Goal: Communication & Community: Participate in discussion

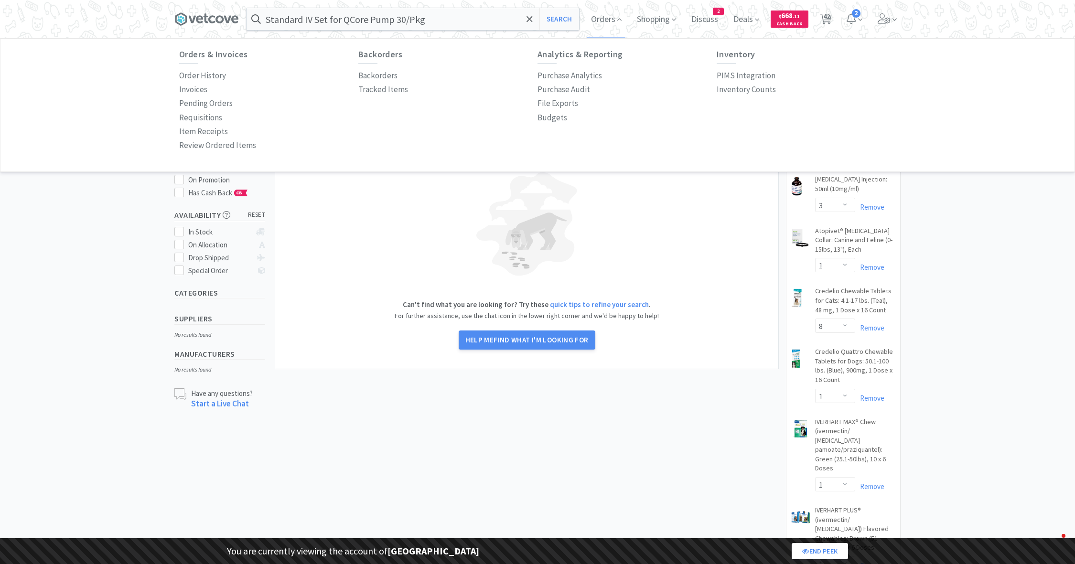
select select "1"
select select "3"
select select "1"
select select "8"
select select "1"
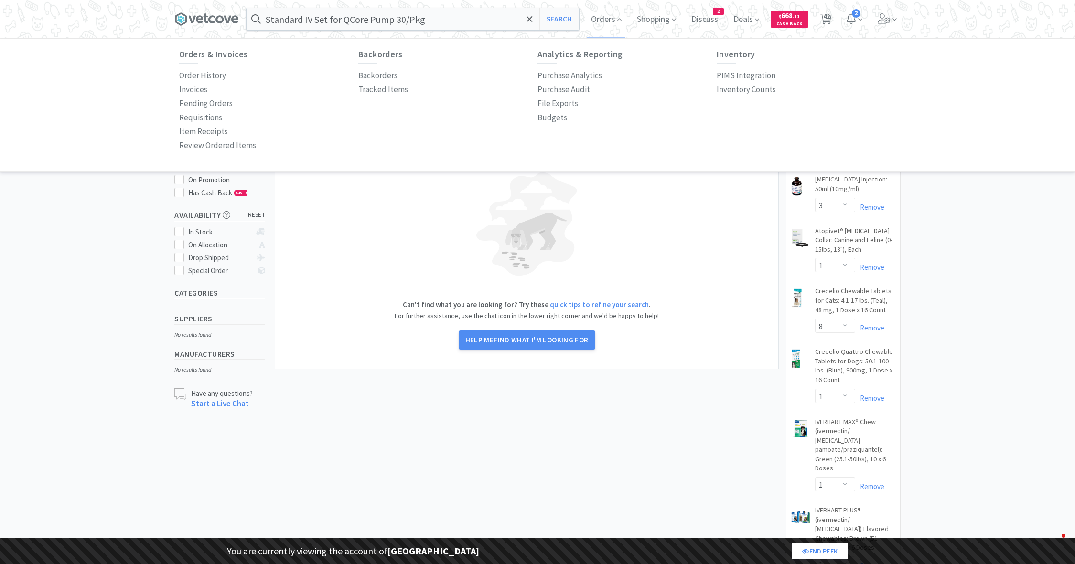
select select "1"
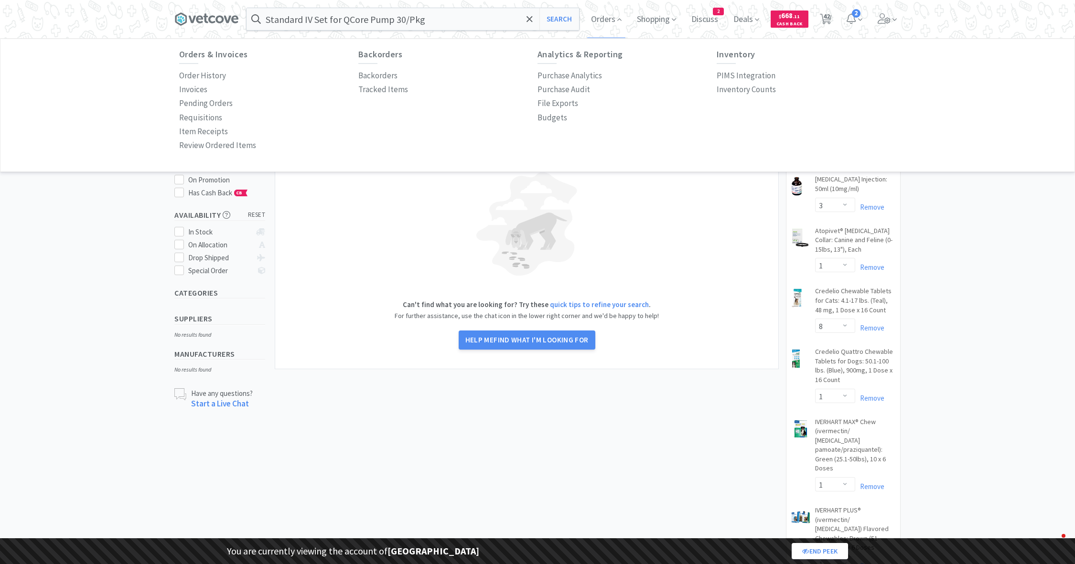
select select "2"
select select "1"
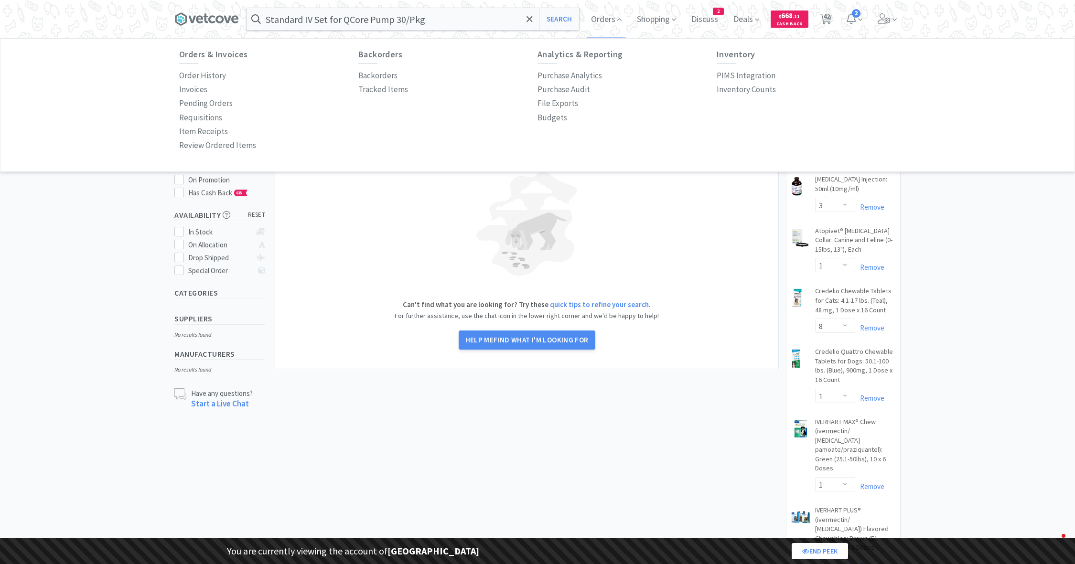
select select "2"
select select "1"
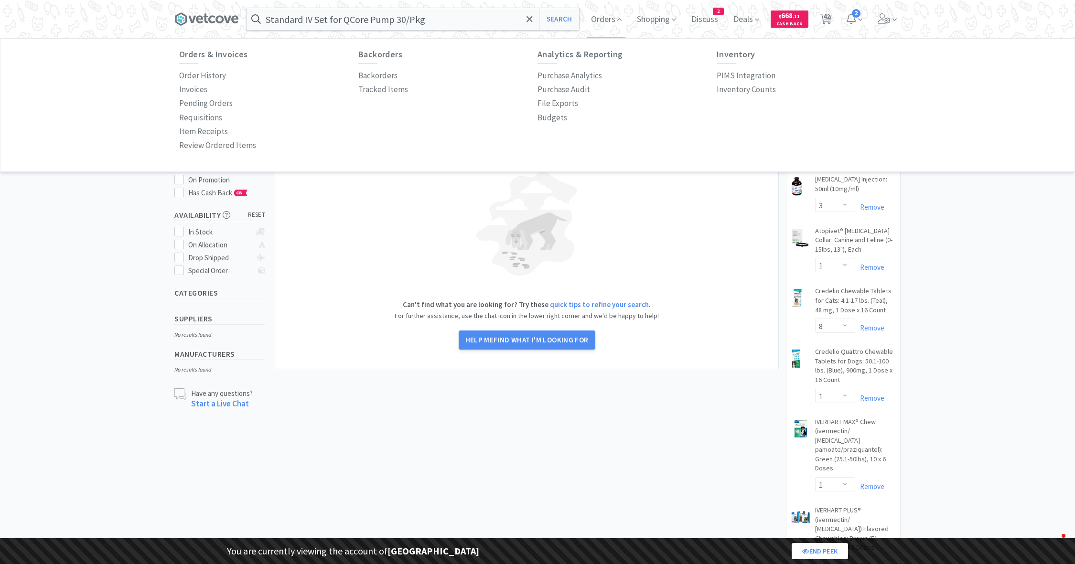
select select "1"
select select "5"
select select "2"
select select "1"
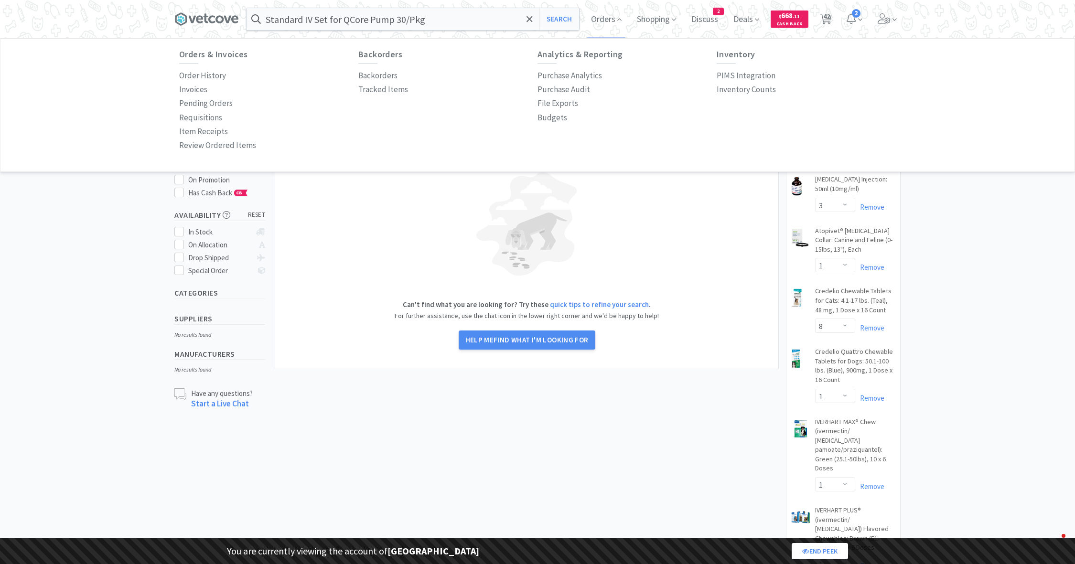
select select "1"
select select "6"
select select "1"
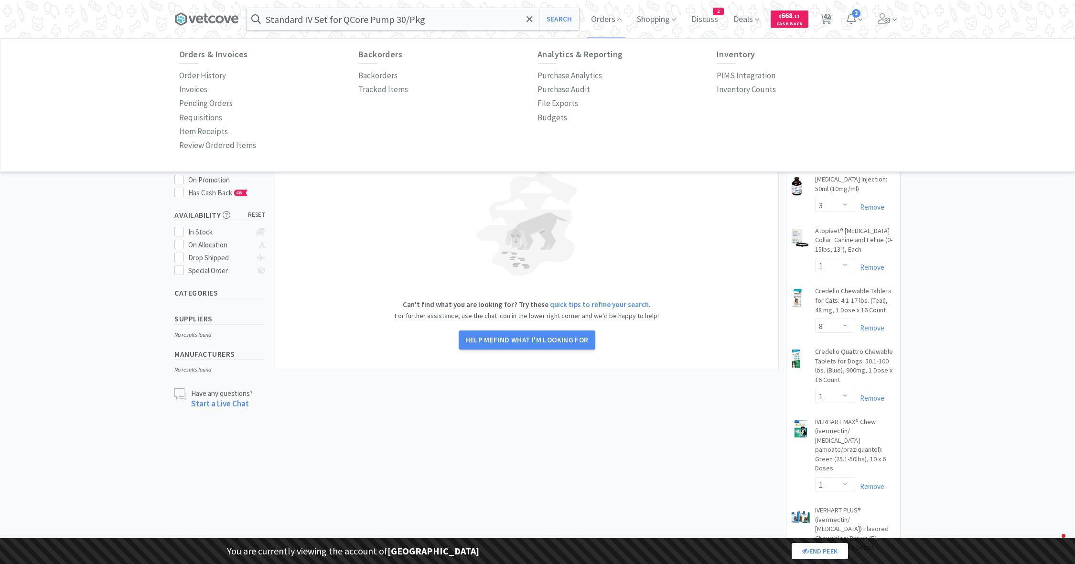
select select "1"
select select "3"
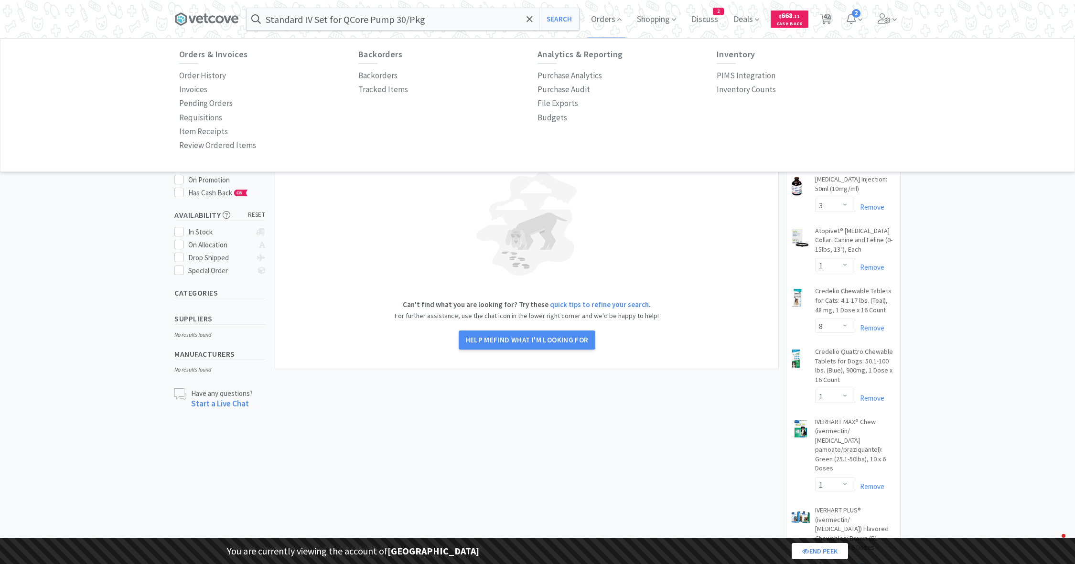
select select "2"
select select "3"
select select "1"
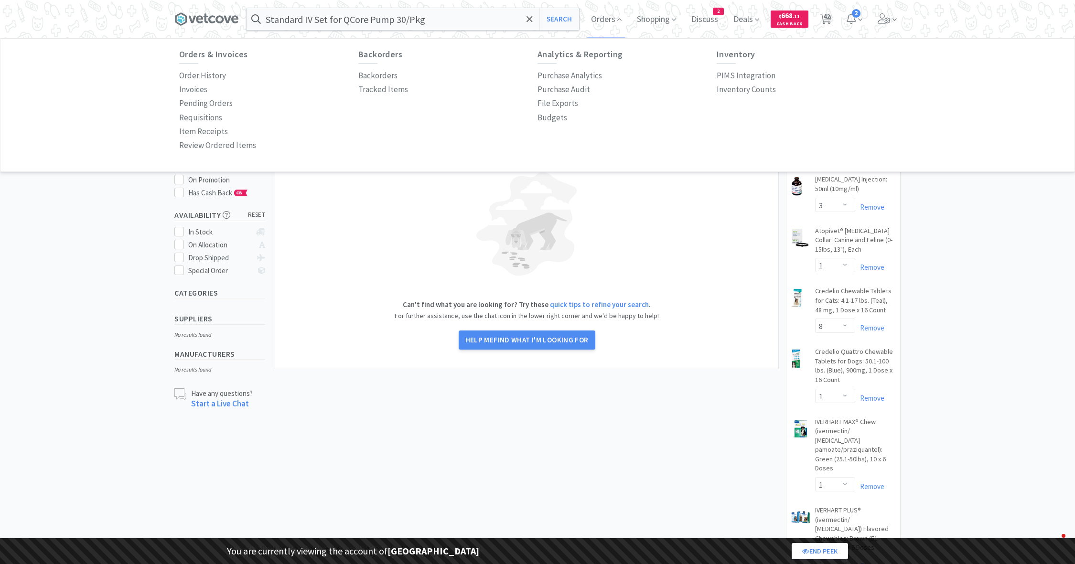
select select "1"
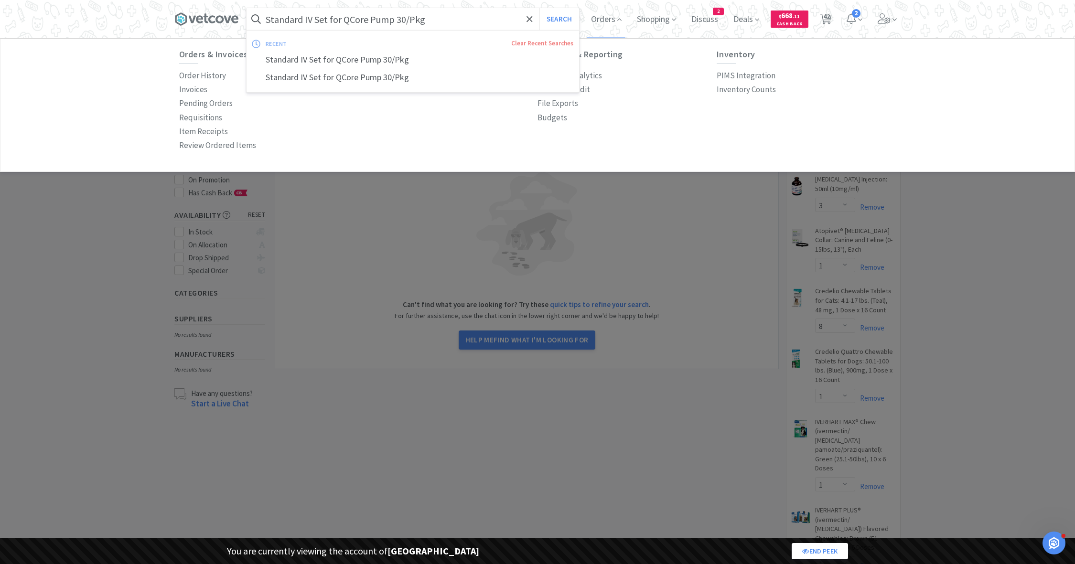
click at [291, 24] on input "Standard IV Set for QCore Pump 30/Pkg" at bounding box center [412, 19] width 332 height 22
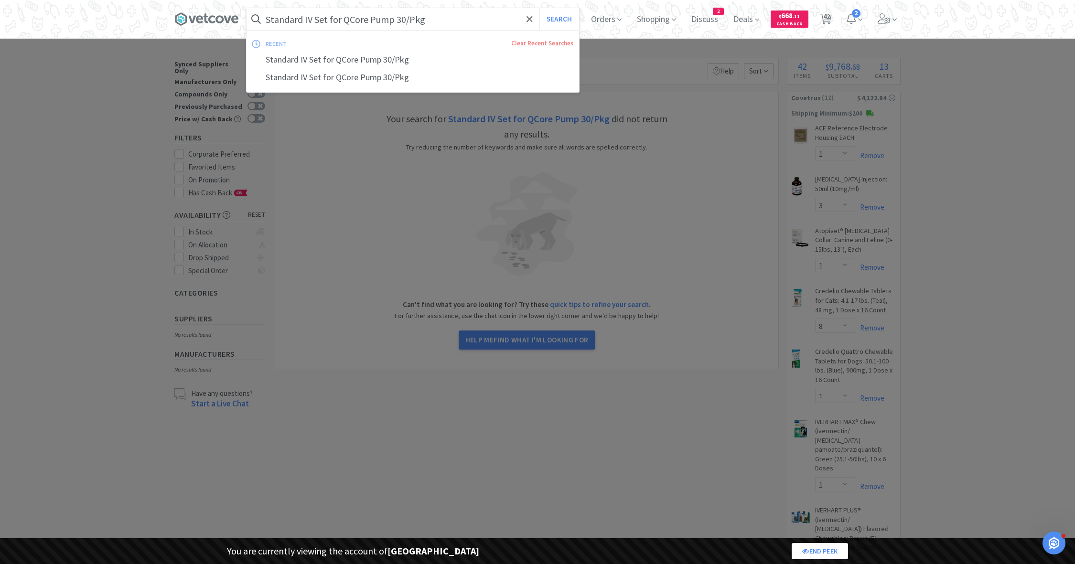
click at [291, 24] on input "Standard IV Set for QCore Pump 30/Pkg" at bounding box center [412, 19] width 332 height 22
paste input "129023"
type input "129023"
click at [539, 8] on button "Search" at bounding box center [559, 19] width 40 height 22
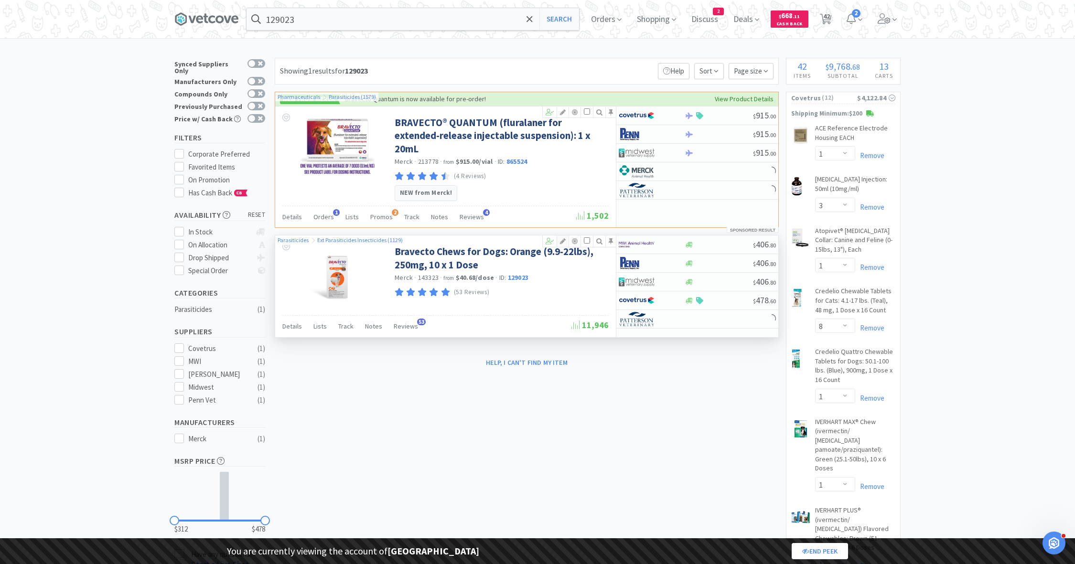
click at [565, 238] on icon at bounding box center [562, 241] width 11 height 7
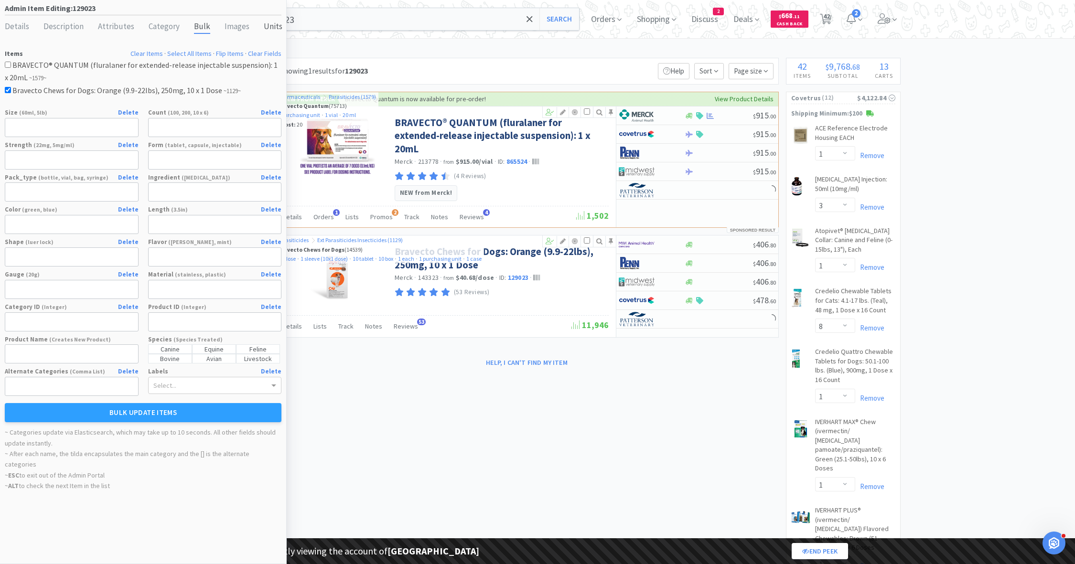
click at [266, 24] on div "Units" at bounding box center [273, 27] width 19 height 14
select select "dose"
select select "sleeve (10x1 dose)"
select select "tablet"
select select "box"
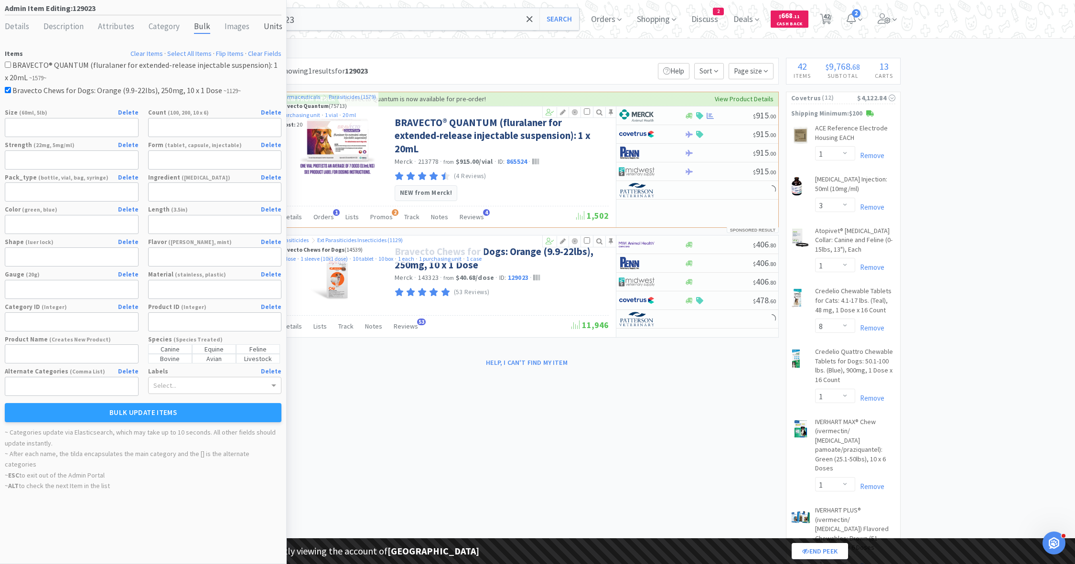
select select "each"
select select "purchasing unit"
select select "case"
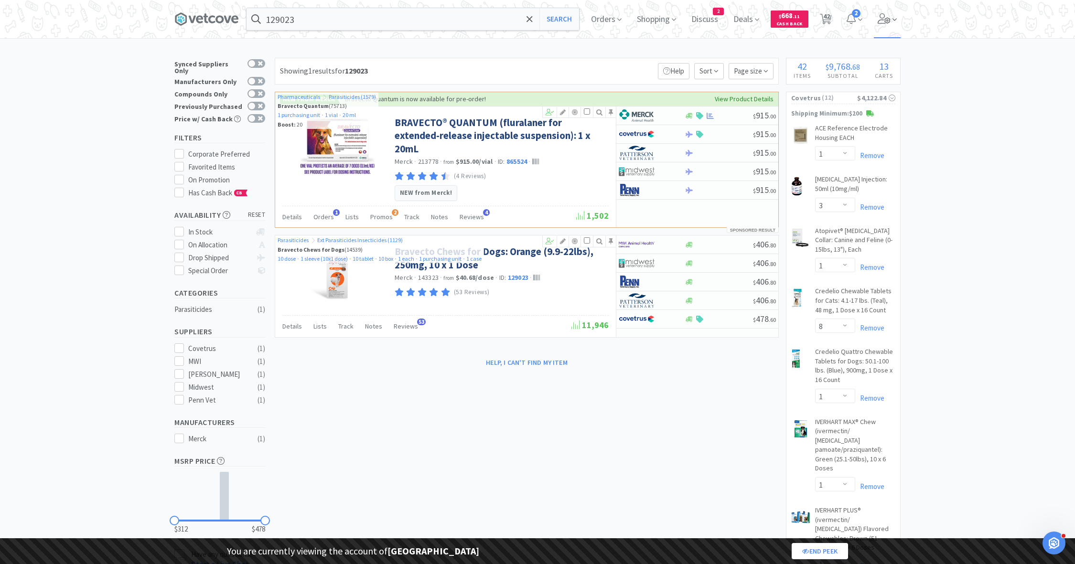
click at [886, 14] on icon at bounding box center [883, 18] width 13 height 11
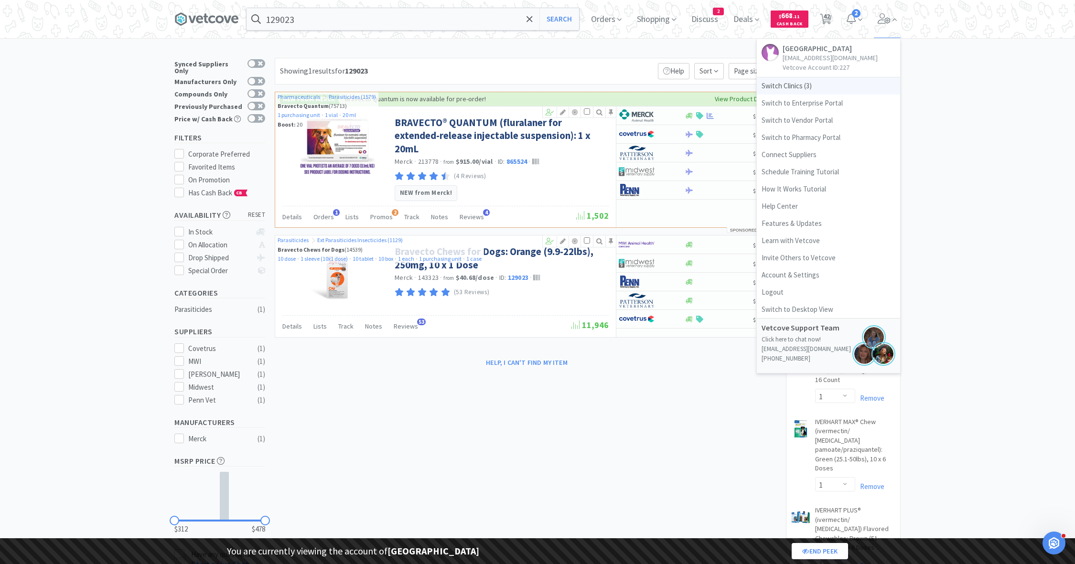
click at [803, 82] on span "Switch Clinics ( 3 )" at bounding box center [828, 85] width 143 height 17
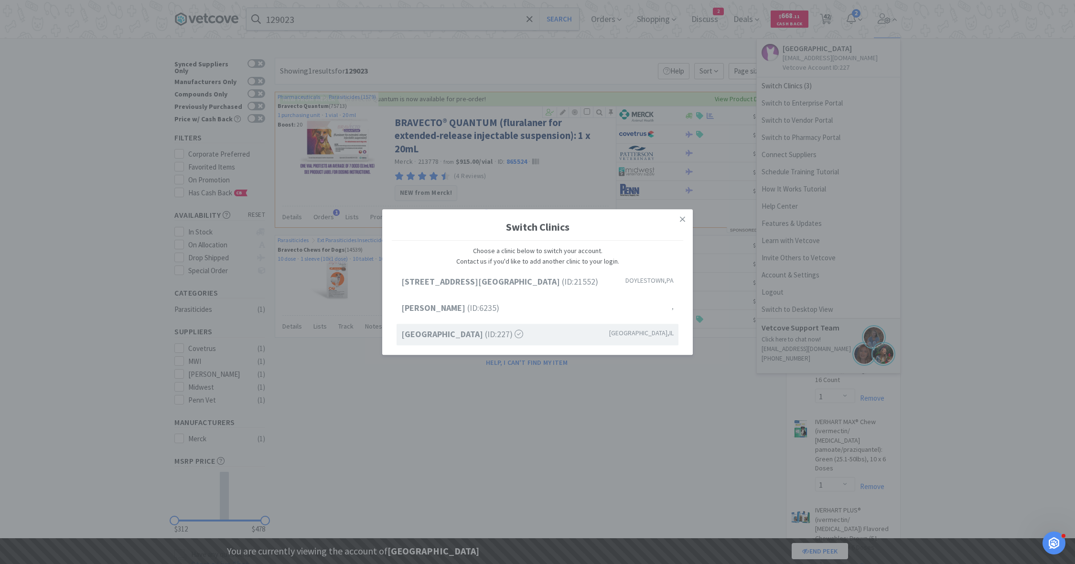
click at [787, 116] on div "Switch Clinics Choose a clinic below to switch your account. Contact us if you'…" at bounding box center [537, 282] width 1075 height 564
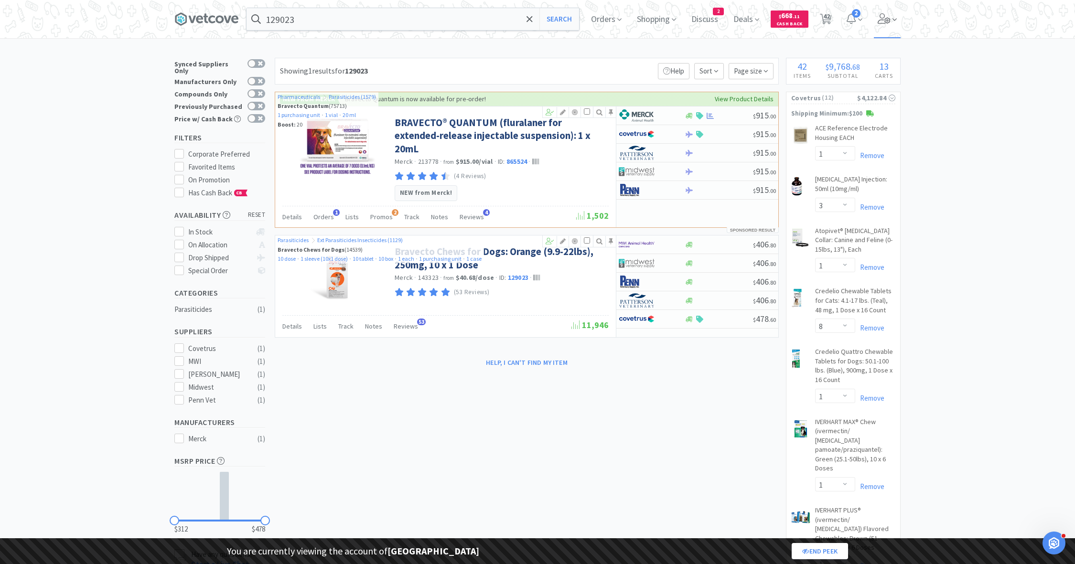
click at [877, 17] on icon at bounding box center [883, 18] width 13 height 11
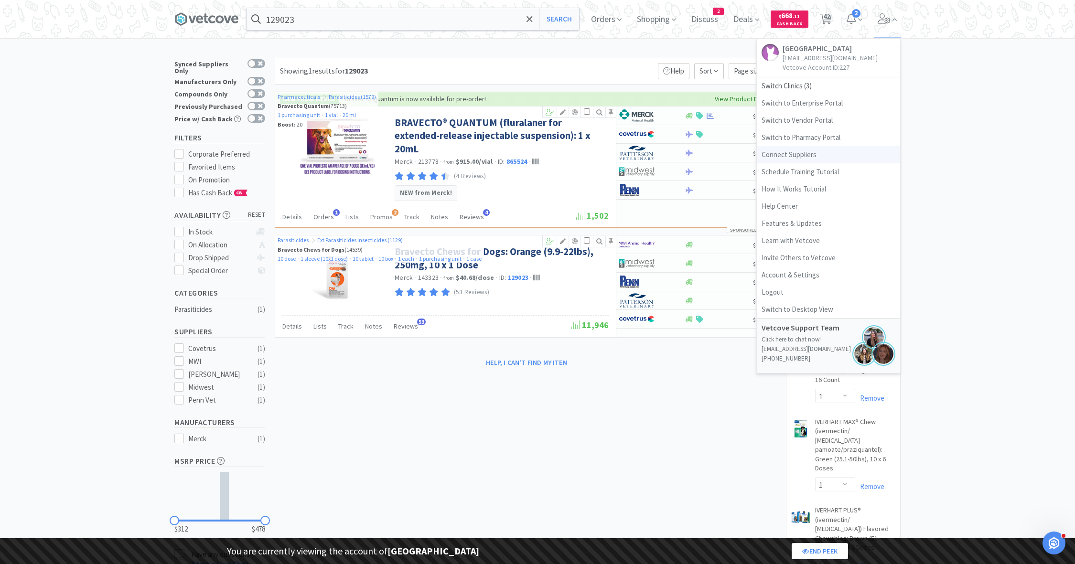
click at [783, 152] on link "Connect Suppliers" at bounding box center [828, 154] width 143 height 17
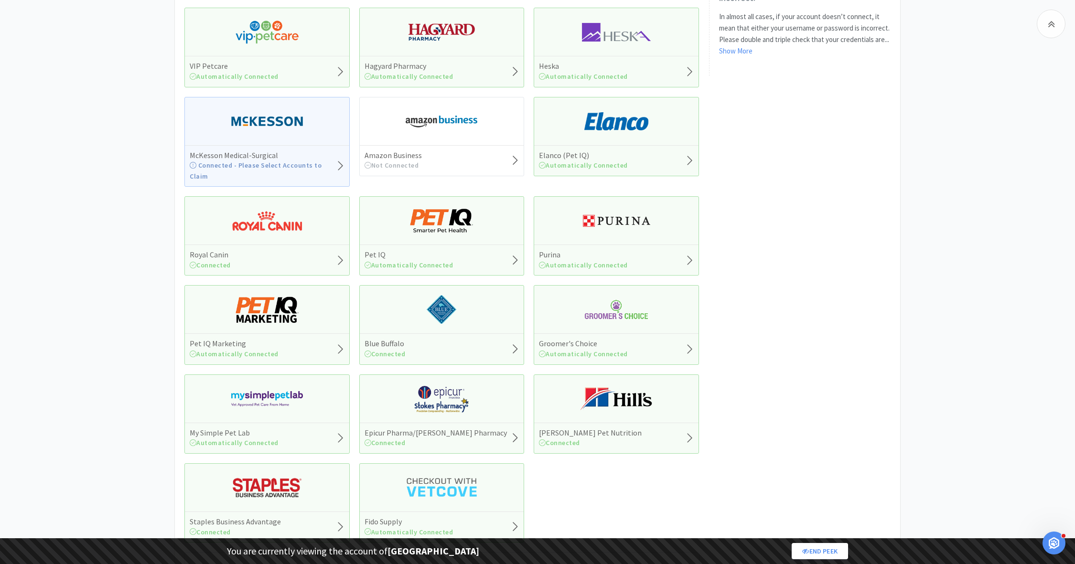
scroll to position [702, 0]
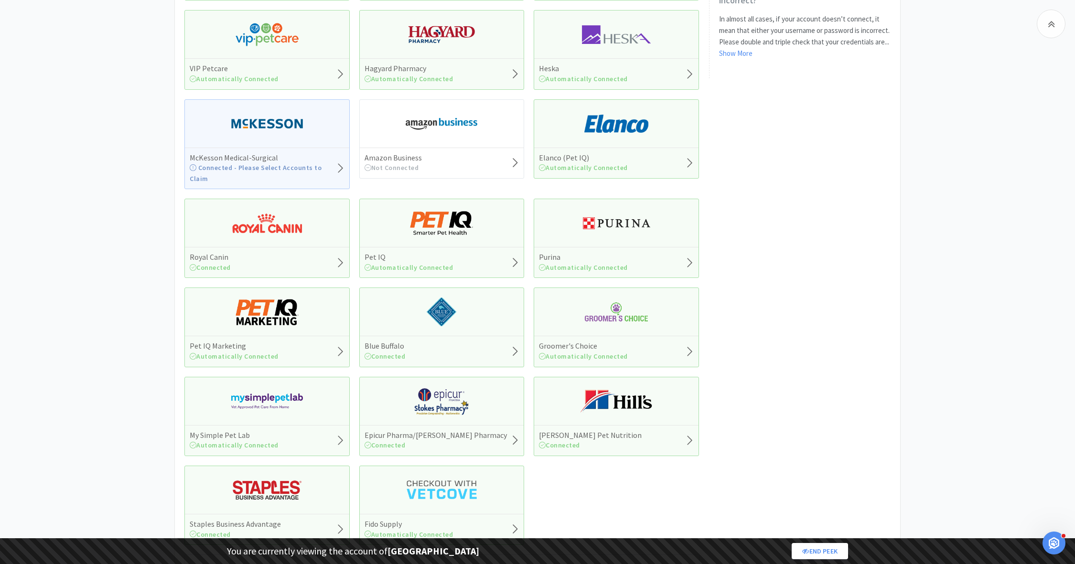
click at [274, 209] on img at bounding box center [267, 223] width 72 height 29
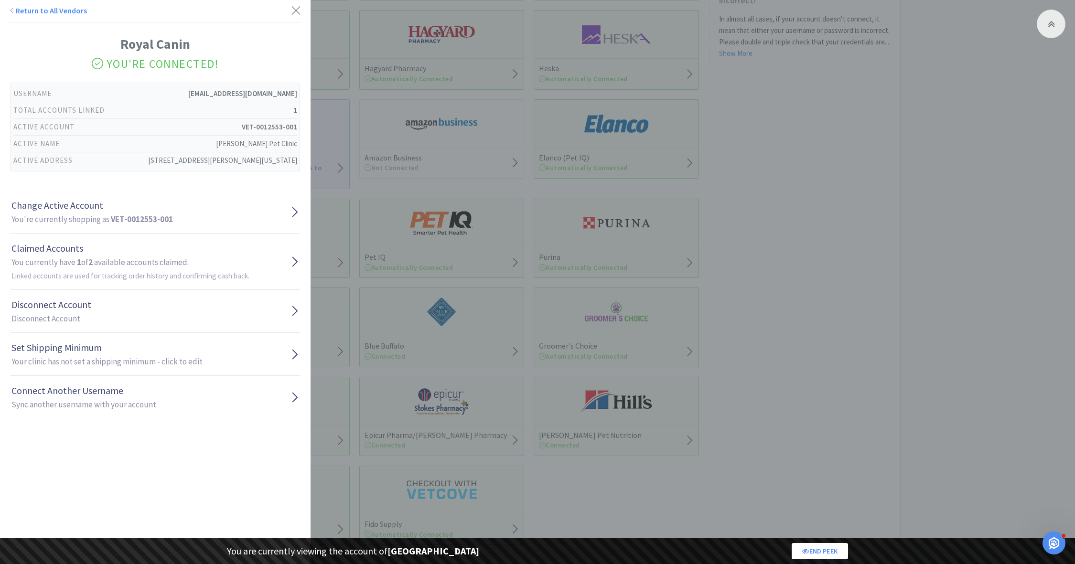
click at [374, 46] on div "Return to All Vendors Royal Canin You're Connected! Username [PERSON_NAME][EMAI…" at bounding box center [537, 282] width 1075 height 564
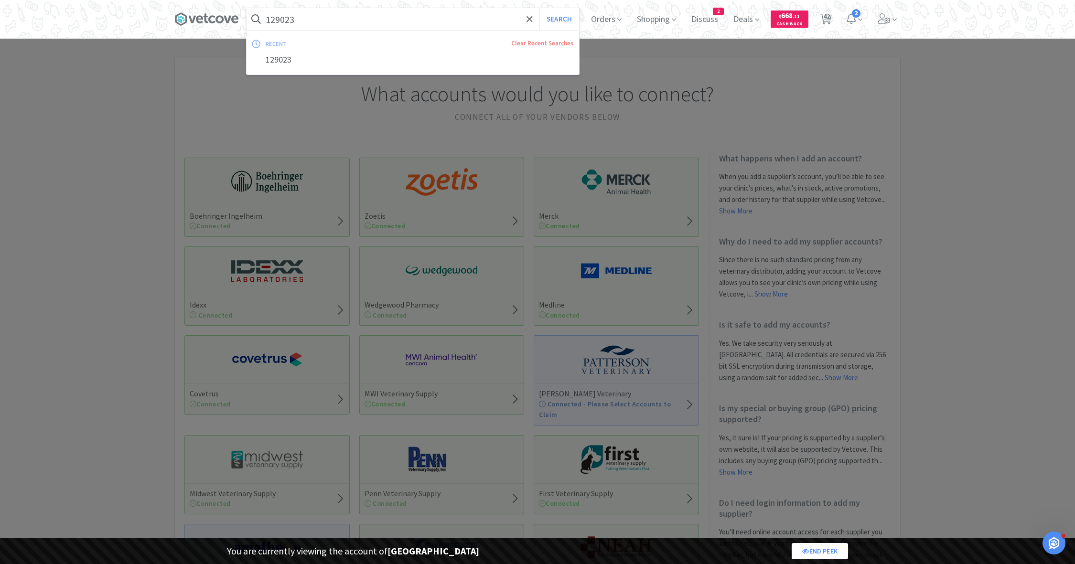
click at [326, 23] on input "129023" at bounding box center [412, 19] width 332 height 22
paste input "Naraquin"
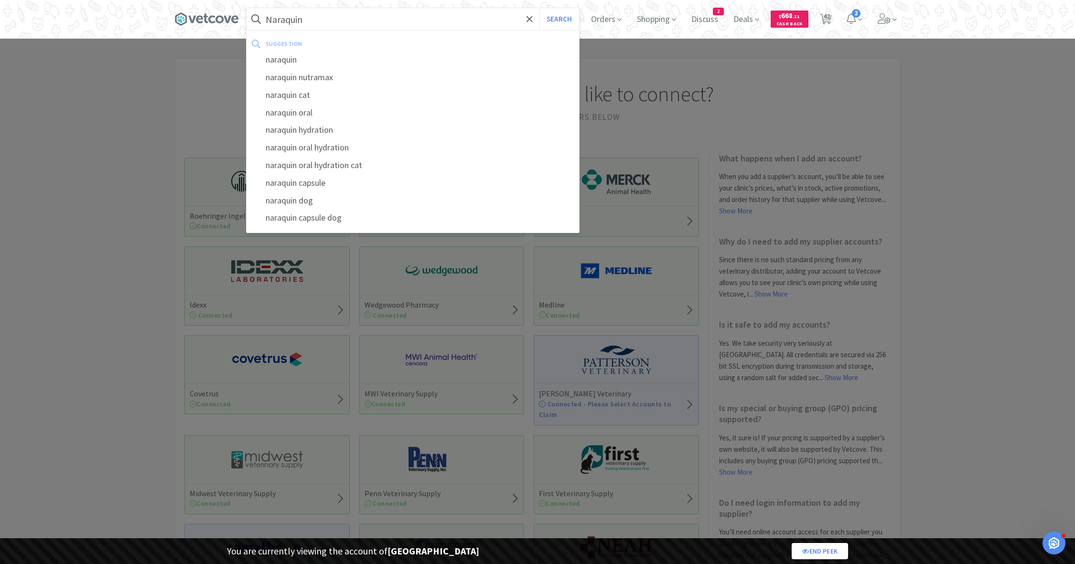
type input "Naraquin"
click at [539, 8] on button "Search" at bounding box center [559, 19] width 40 height 22
select select "1"
select select "3"
select select "1"
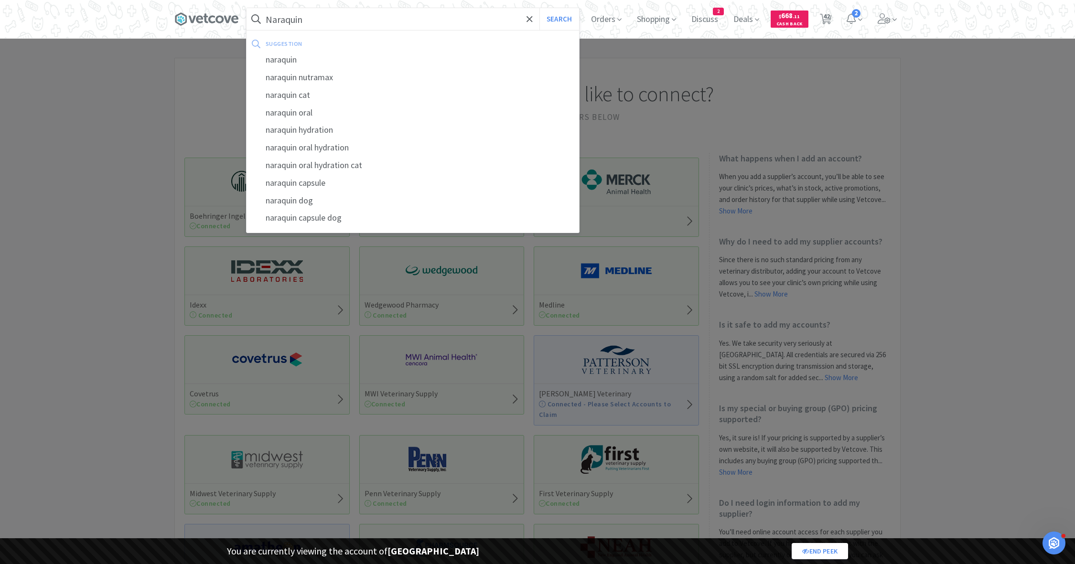
select select "8"
select select "1"
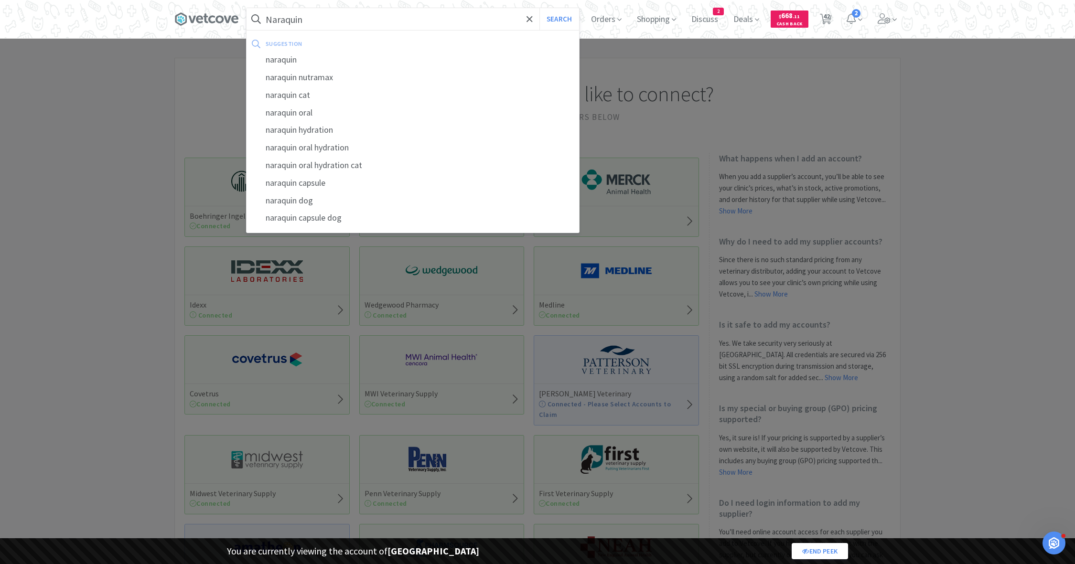
select select "1"
select select "2"
select select "1"
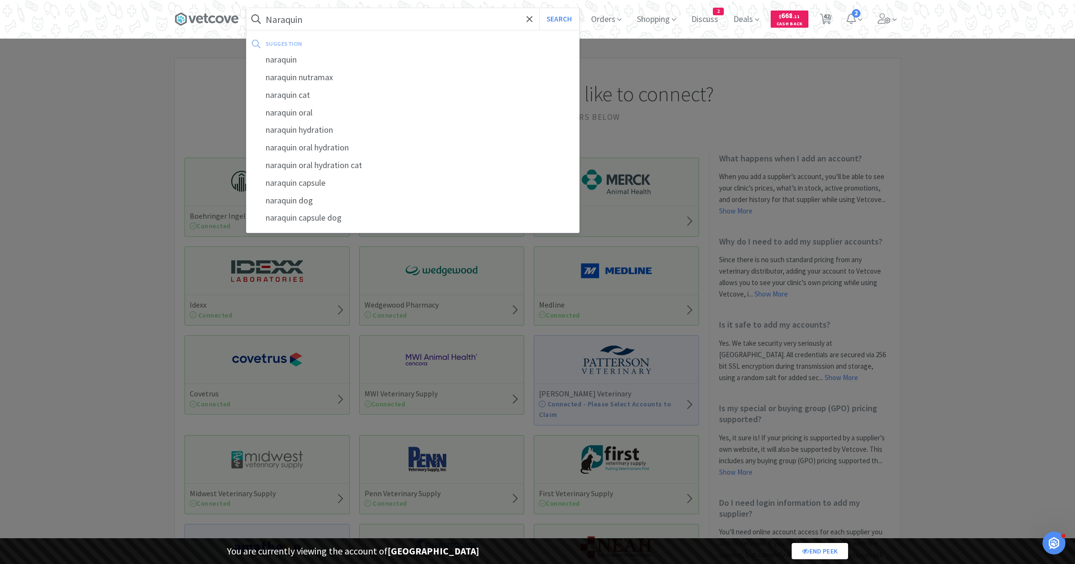
select select "1"
select select "2"
select select "1"
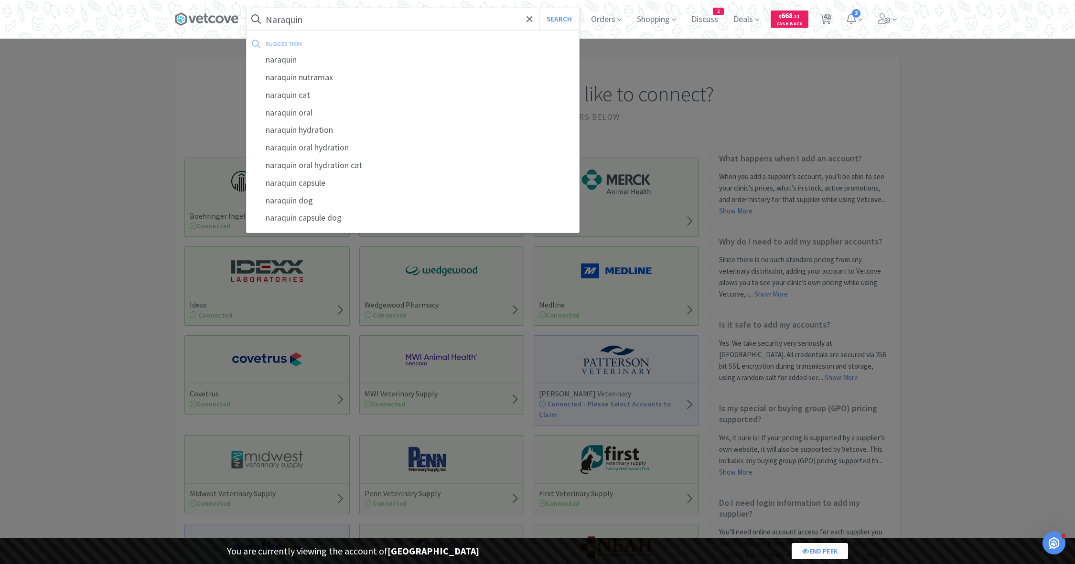
select select "1"
select select "5"
select select "2"
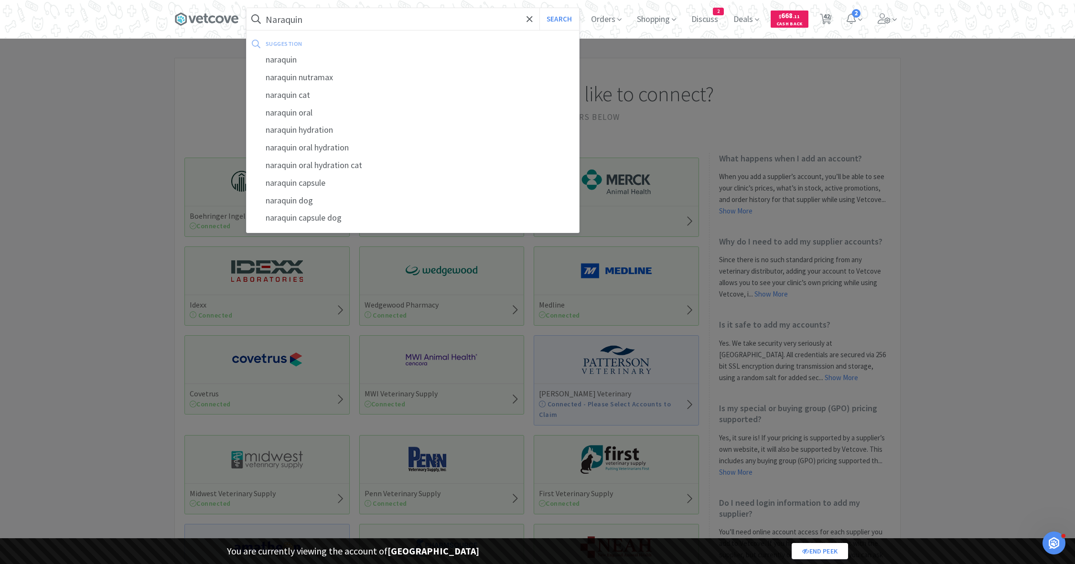
select select "1"
select select "6"
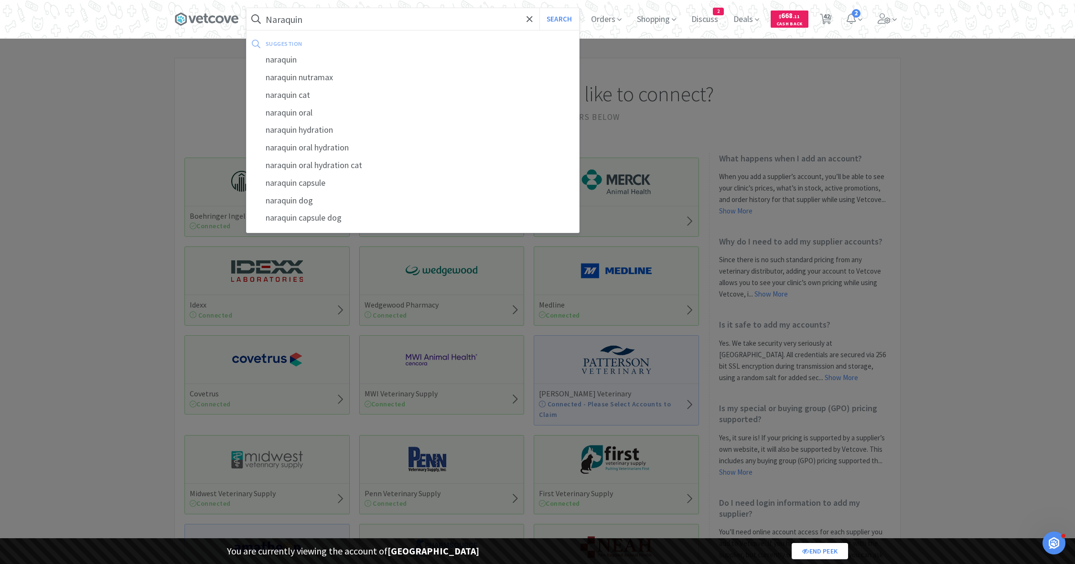
select select "1"
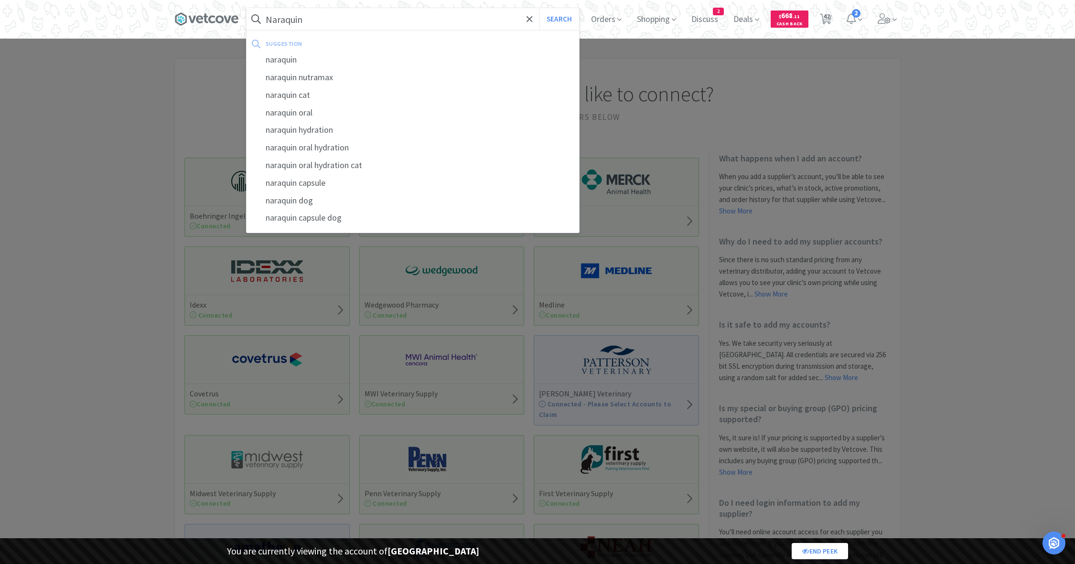
select select "1"
select select "3"
select select "2"
select select "3"
select select "1"
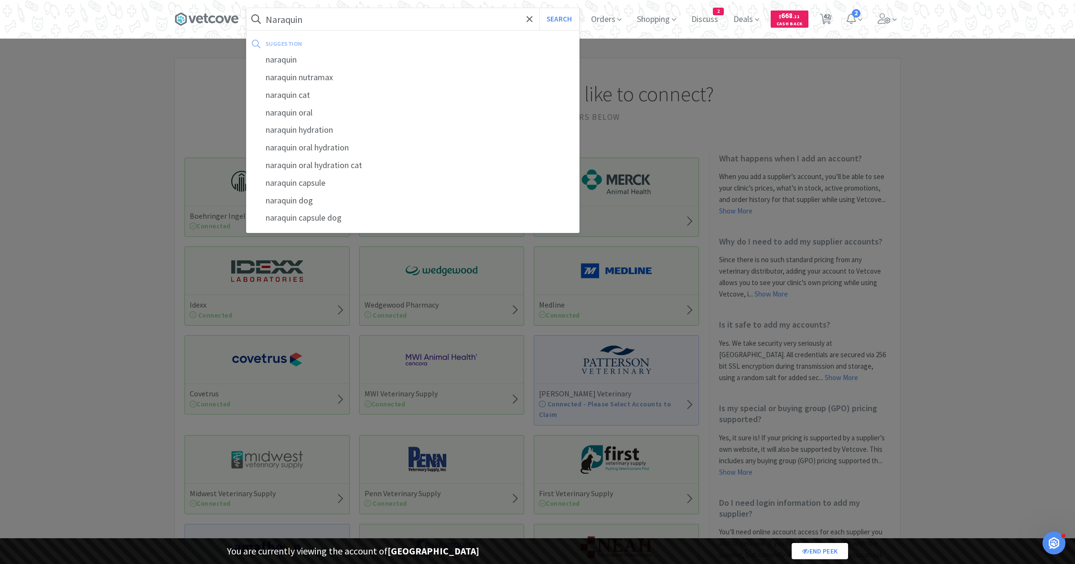
select select "1"
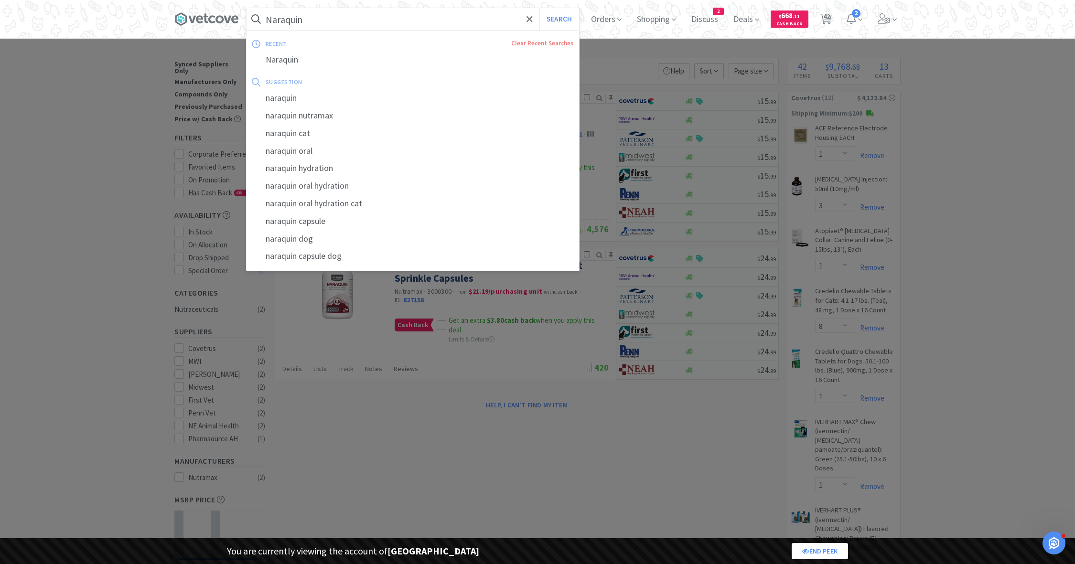
click at [377, 22] on input "Naraquin" at bounding box center [412, 19] width 332 height 22
select select "50"
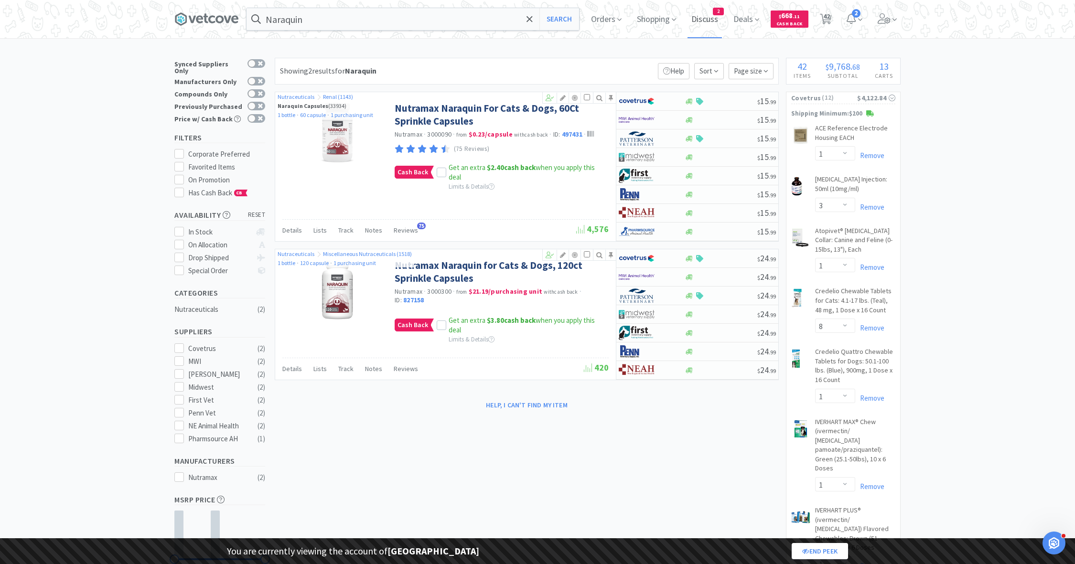
click at [701, 20] on span "Discuss" at bounding box center [704, 19] width 34 height 38
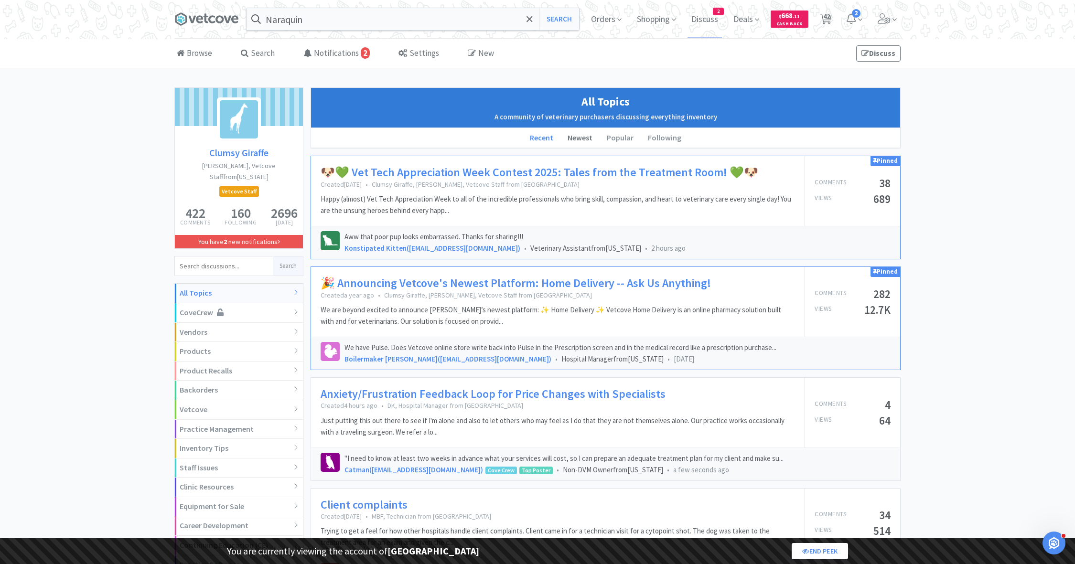
click at [581, 134] on li "Newest" at bounding box center [579, 138] width 39 height 20
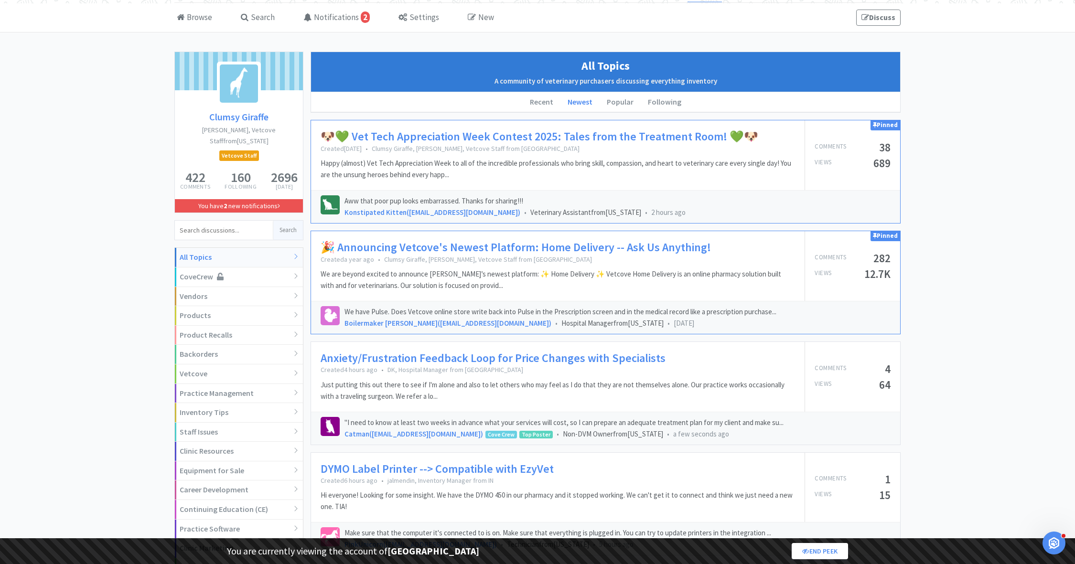
scroll to position [39, 0]
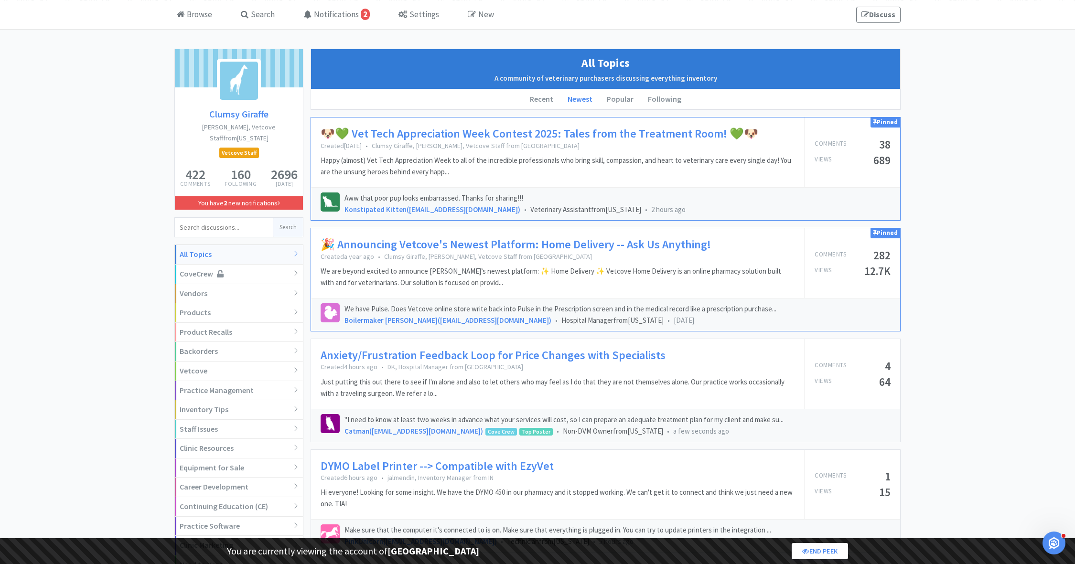
click at [555, 131] on link "🐶💚 Vet Tech Appreciation Week Contest 2025: Tales from the Treatment Room! 💚🐶" at bounding box center [539, 134] width 438 height 14
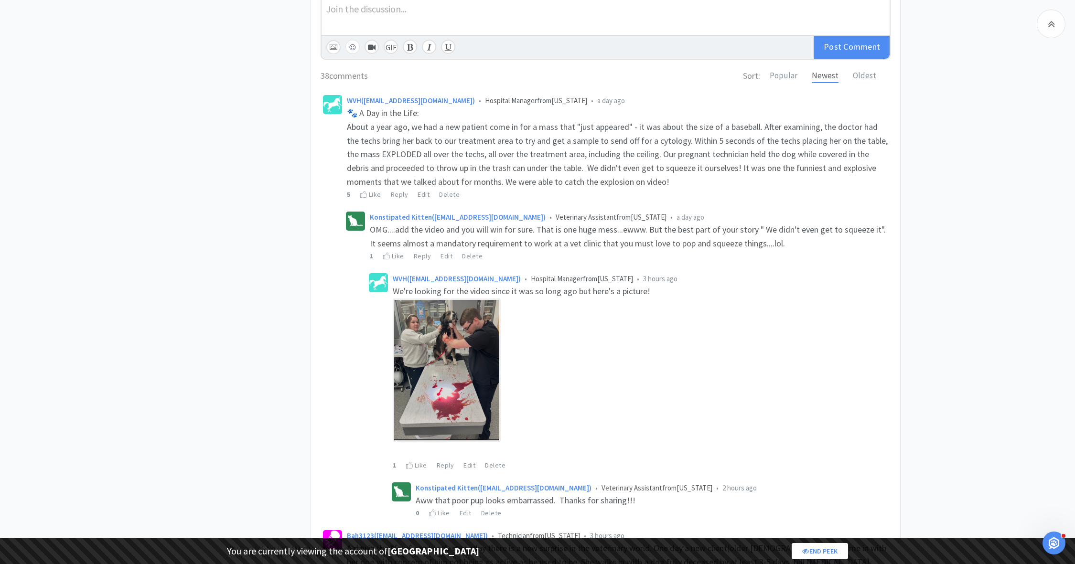
scroll to position [550, 0]
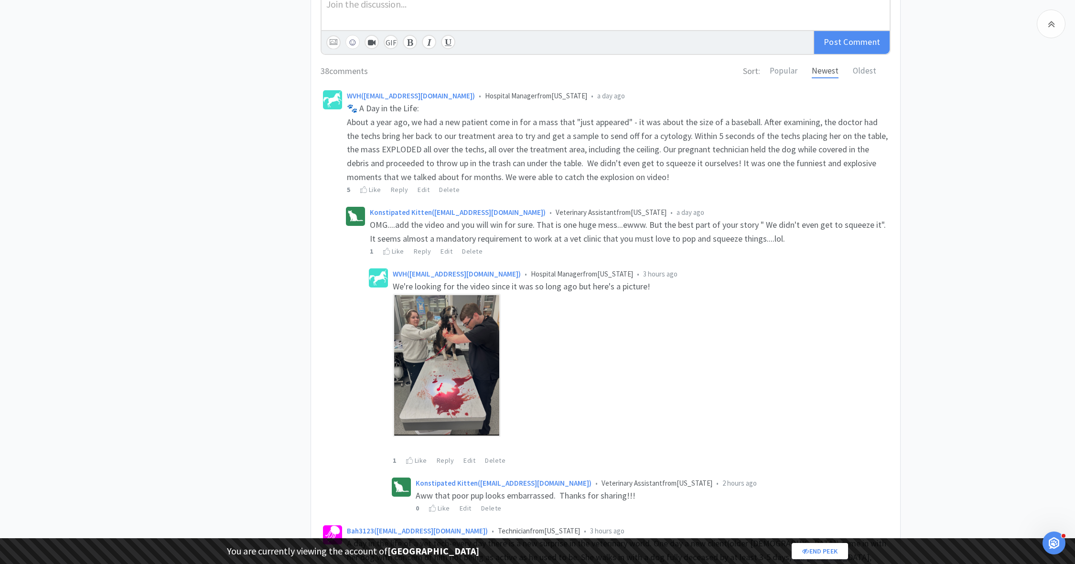
click at [473, 373] on img at bounding box center [447, 365] width 108 height 143
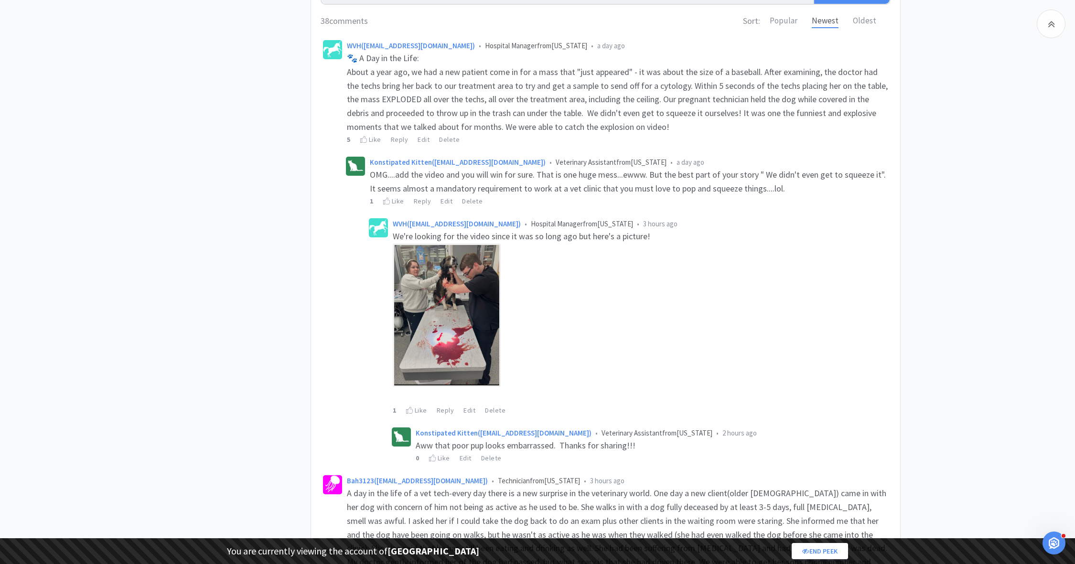
scroll to position [602, 0]
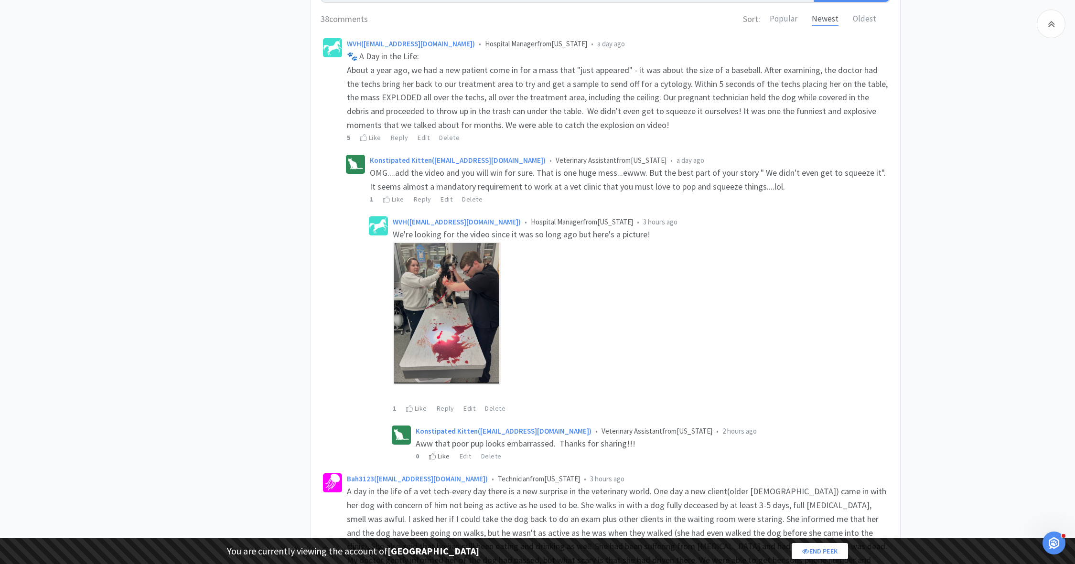
click at [440, 456] on div "Like" at bounding box center [439, 456] width 21 height 11
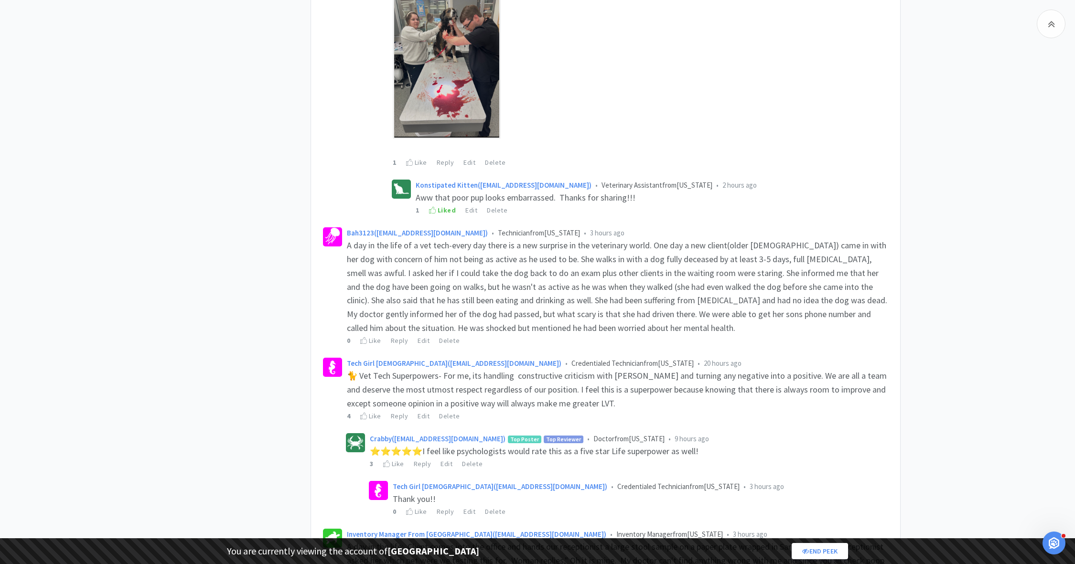
scroll to position [913, 0]
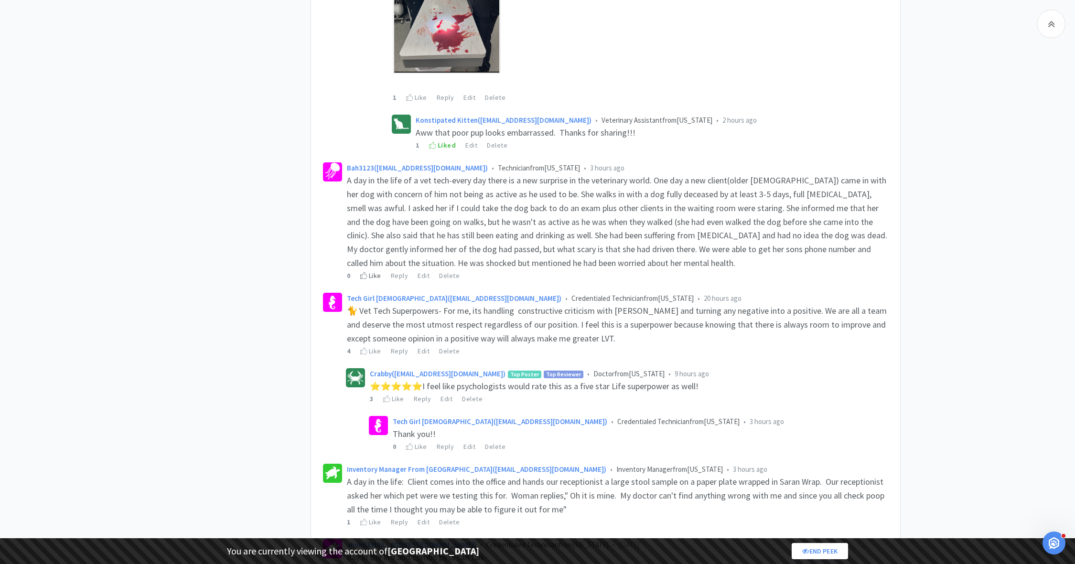
click at [372, 273] on div "Like" at bounding box center [370, 275] width 21 height 11
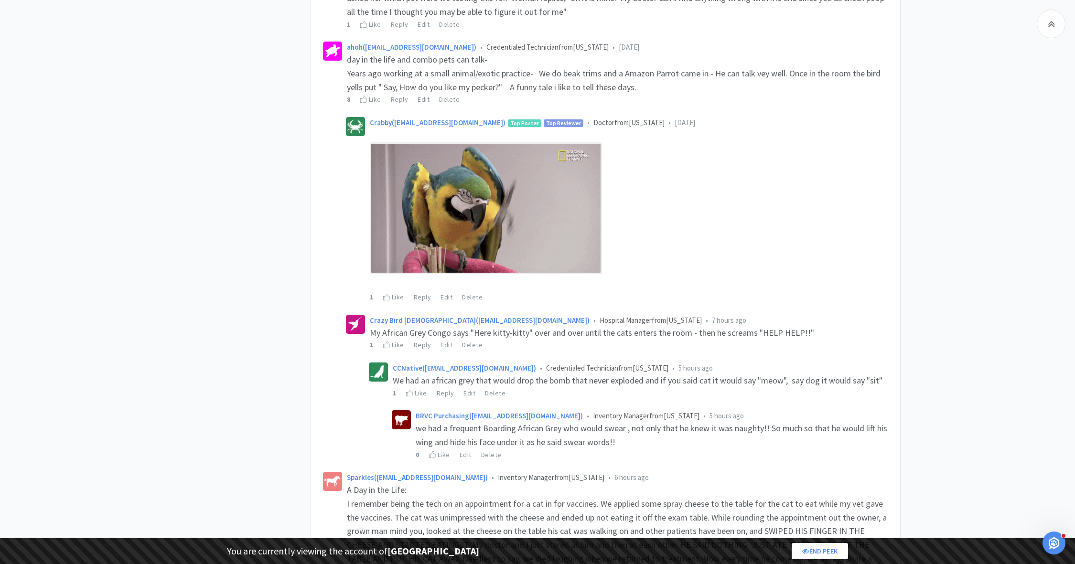
scroll to position [764, 0]
